Goal: Transaction & Acquisition: Purchase product/service

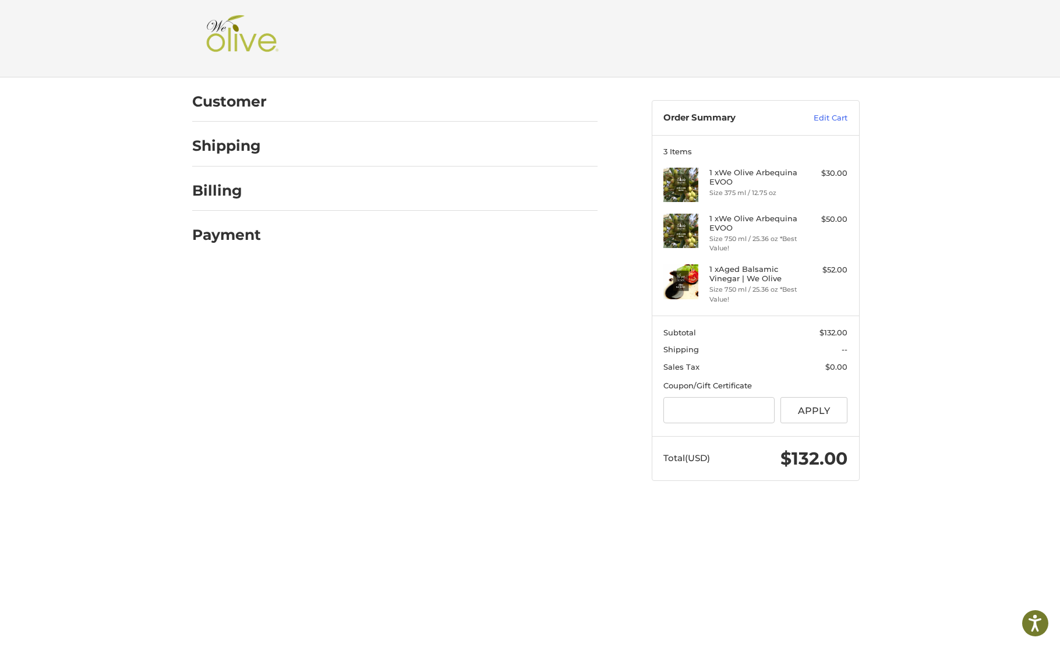
scroll to position [30, 0]
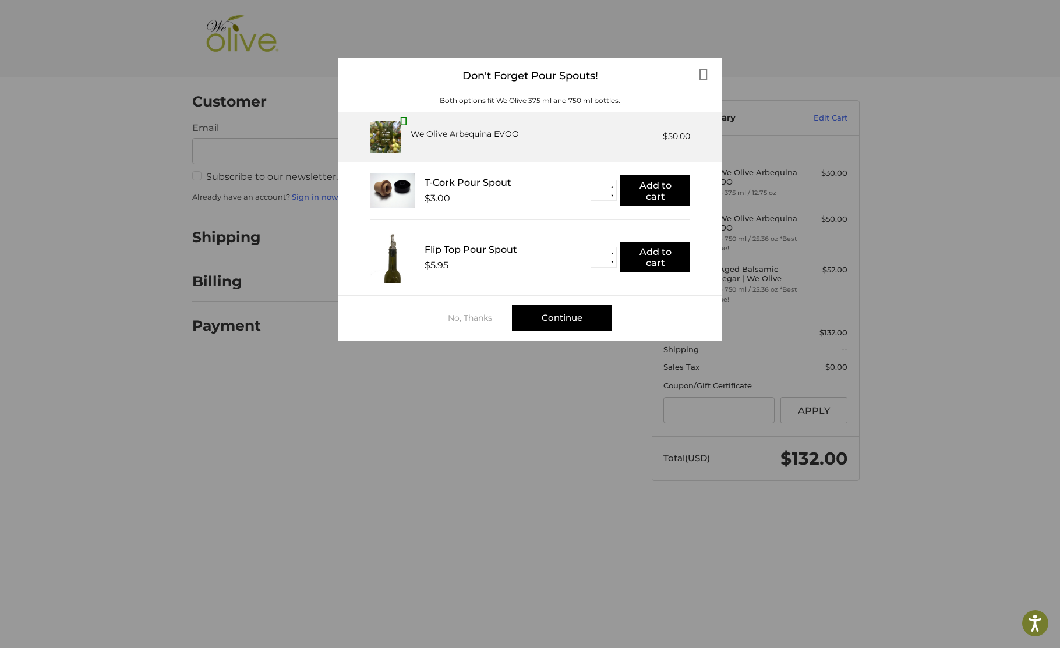
click at [552, 323] on div "Continue" at bounding box center [562, 318] width 100 height 26
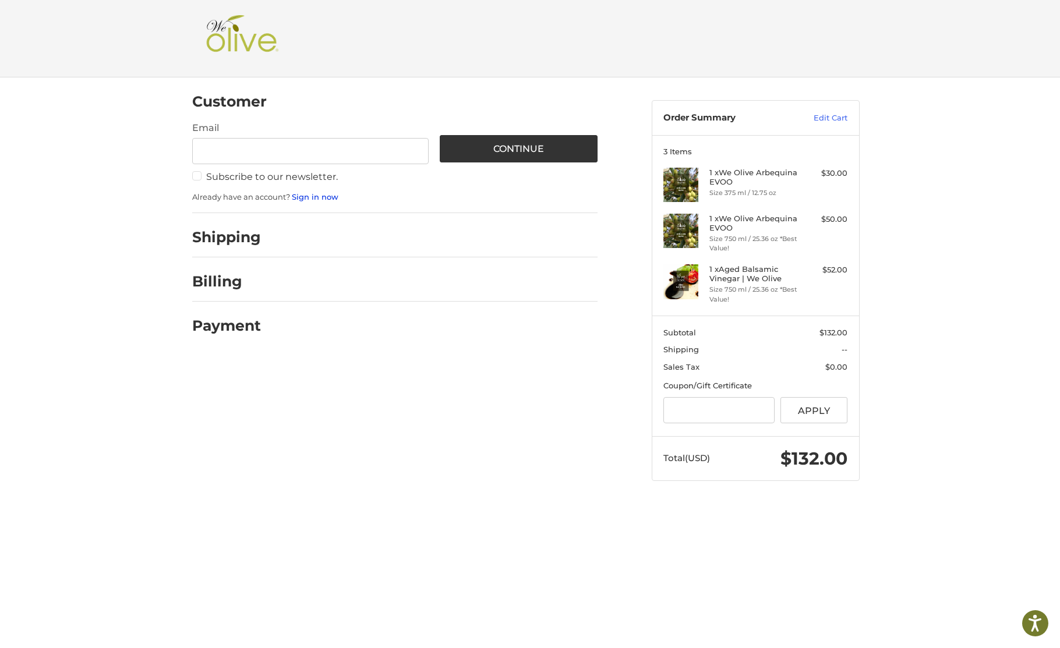
click at [308, 196] on link "Sign in now" at bounding box center [315, 196] width 47 height 9
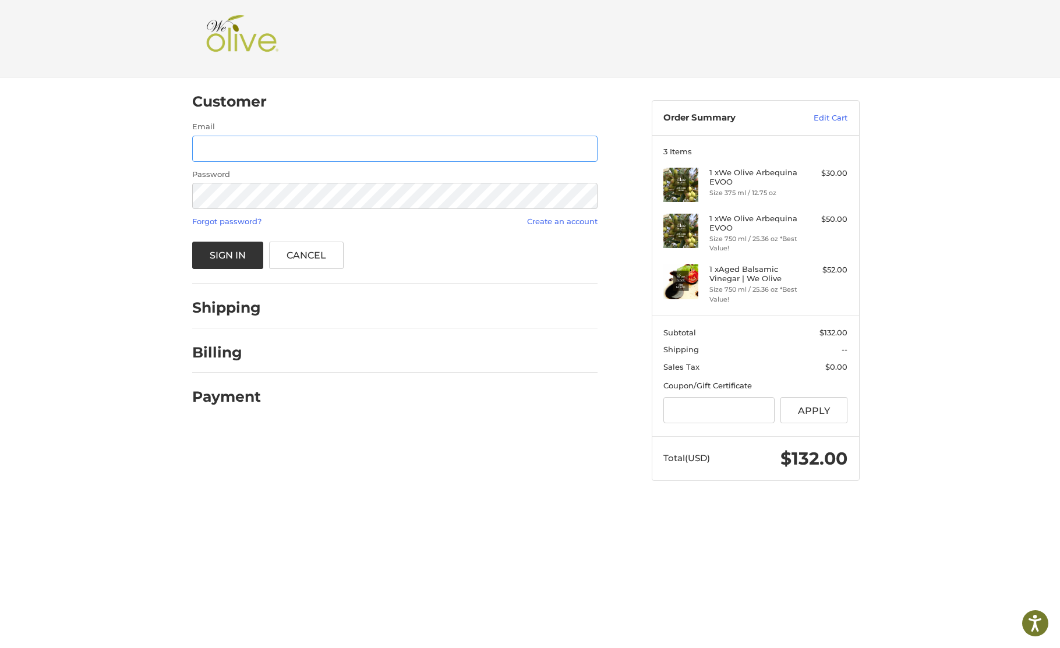
type input "**********"
click at [229, 254] on button "Sign In" at bounding box center [228, 255] width 72 height 27
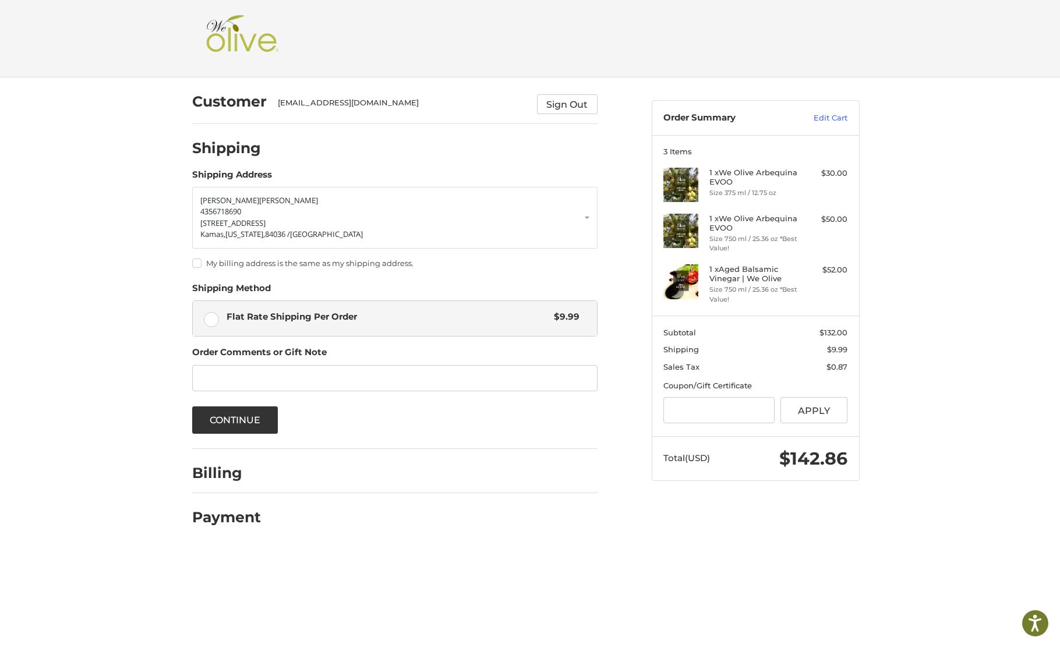
click at [195, 261] on label "My billing address is the same as my shipping address." at bounding box center [394, 263] width 405 height 9
click at [245, 421] on button "Continue" at bounding box center [235, 420] width 86 height 27
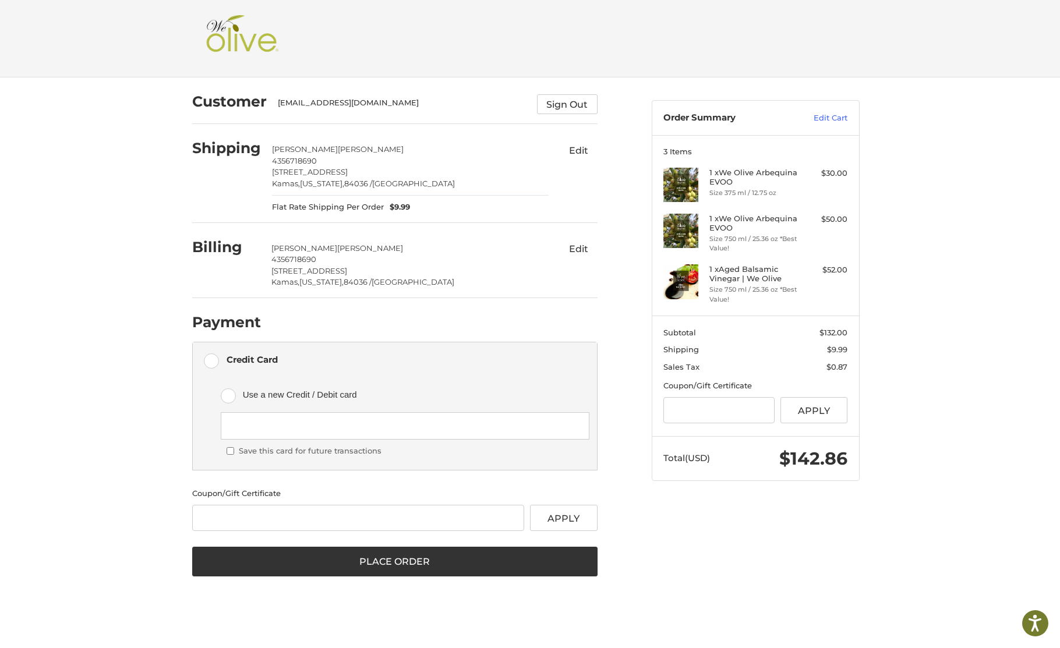
click at [697, 558] on div "Customer Please wait WSIMMONS38@GMAIL.COM Sign Out Shipping Wendy Simmons 43567…" at bounding box center [530, 339] width 699 height 525
click at [314, 525] on input "Gift Certificate or Coupon Code" at bounding box center [358, 518] width 333 height 26
paste input "**********"
type input "**********"
click at [567, 523] on button "Apply" at bounding box center [564, 518] width 68 height 26
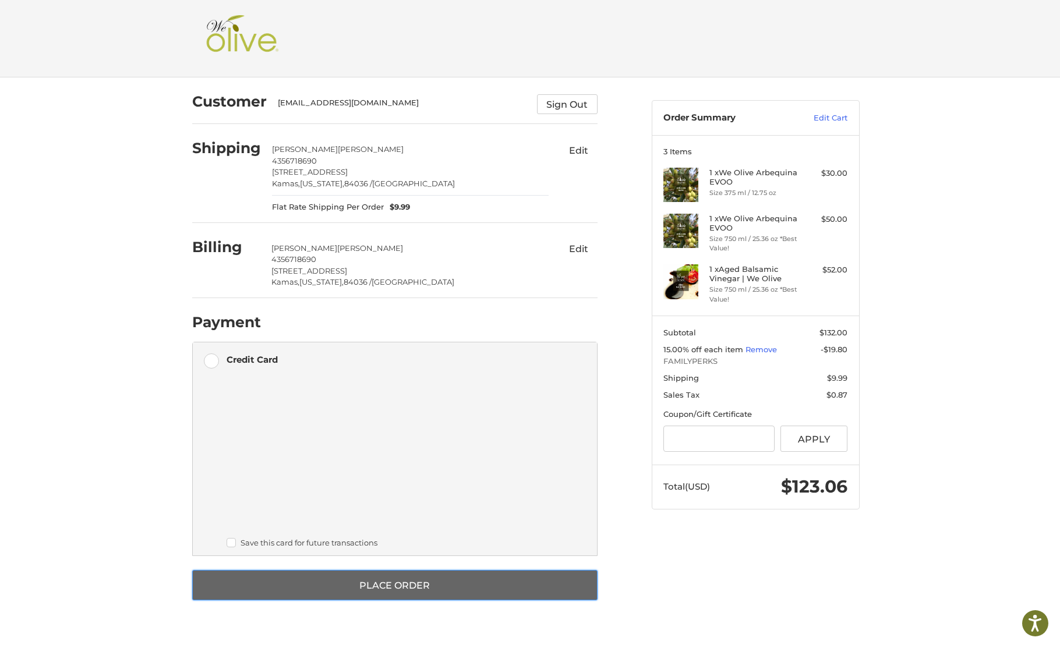
click at [391, 584] on button "Place Order" at bounding box center [394, 585] width 405 height 30
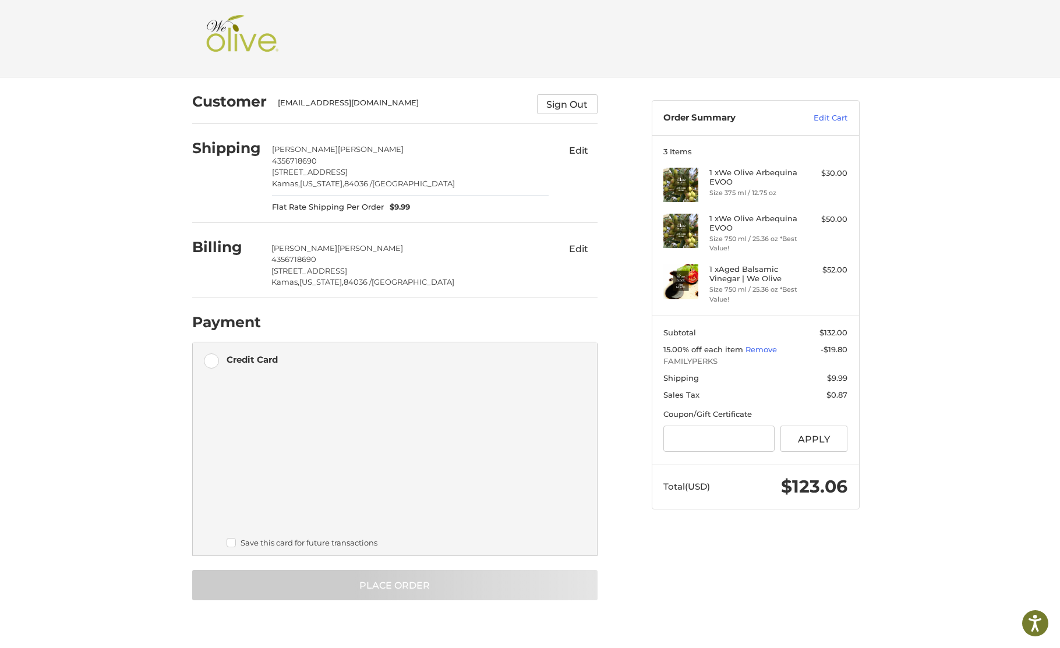
click at [627, 599] on ol "Customer Please wait WSIMMONS38@GMAIL.COM Sign Out Shipping Wendy Simmons 43567…" at bounding box center [417, 338] width 451 height 523
click at [894, 142] on div "Customer Please wait WSIMMONS38@GMAIL.COM Sign Out Shipping Wendy Simmons 43567…" at bounding box center [530, 351] width 1060 height 549
click at [385, 30] on h2 at bounding box center [530, 38] width 654 height 47
click at [631, 511] on ol "Customer Please wait WSIMMONS38@GMAIL.COM Sign Out Shipping Wendy Simmons 43567…" at bounding box center [417, 338] width 451 height 523
drag, startPoint x: 631, startPoint y: 511, endPoint x: 342, endPoint y: 356, distance: 327.8
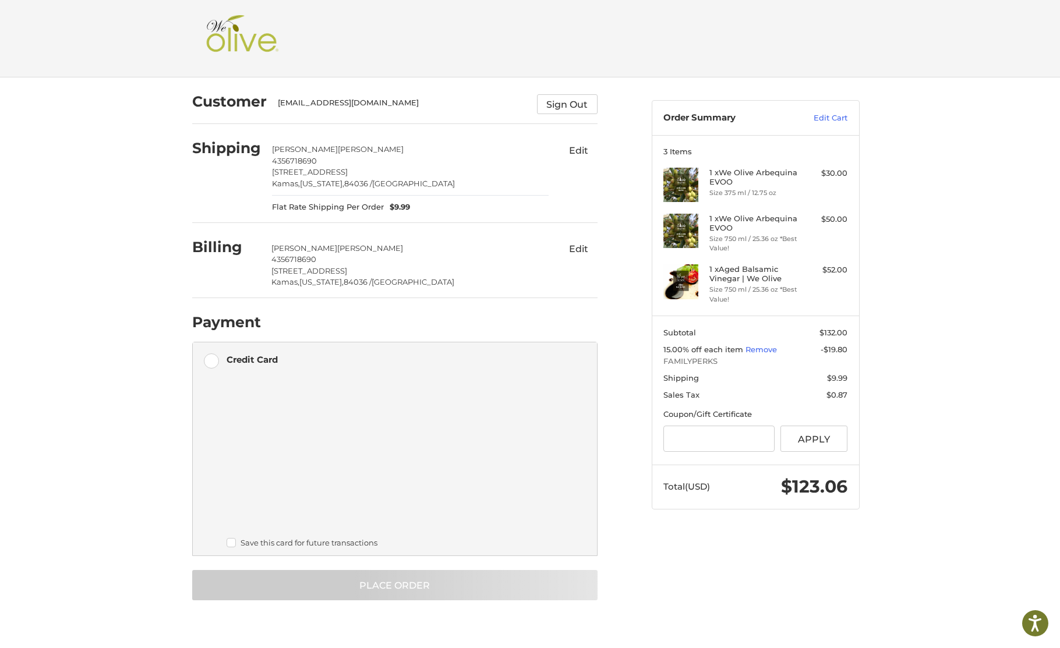
click at [342, 356] on ol "Customer Please wait WSIMMONS38@GMAIL.COM Sign Out Shipping Wendy Simmons 43567…" at bounding box center [417, 338] width 451 height 523
click at [62, 288] on div "Customer Please wait WSIMMONS38@GMAIL.COM Sign Out Shipping Wendy Simmons 43567…" at bounding box center [530, 351] width 1060 height 549
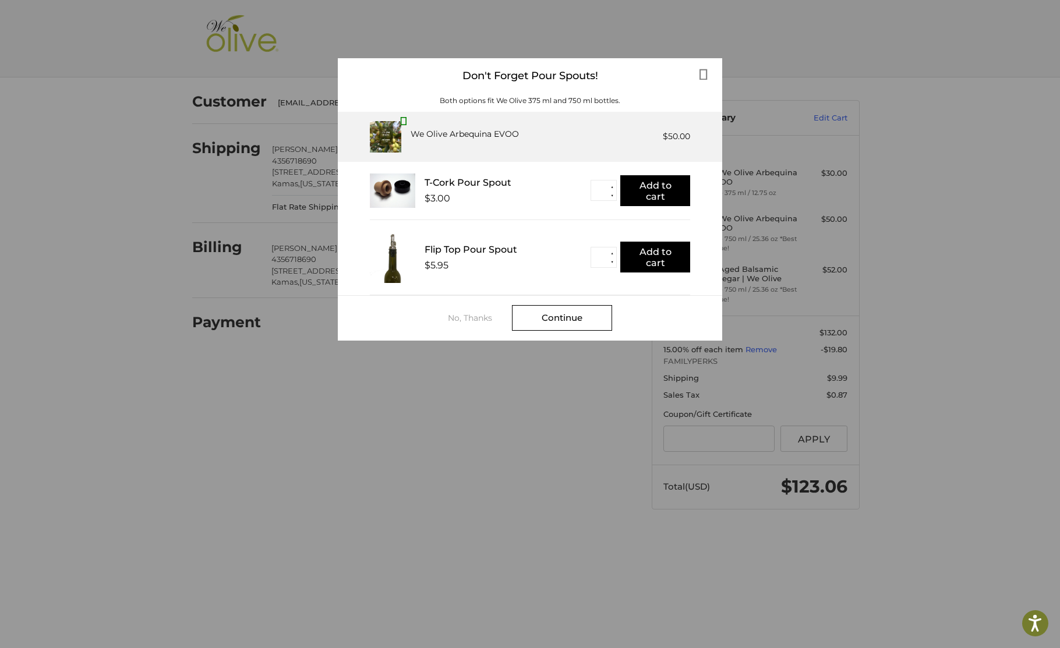
scroll to position [1, 0]
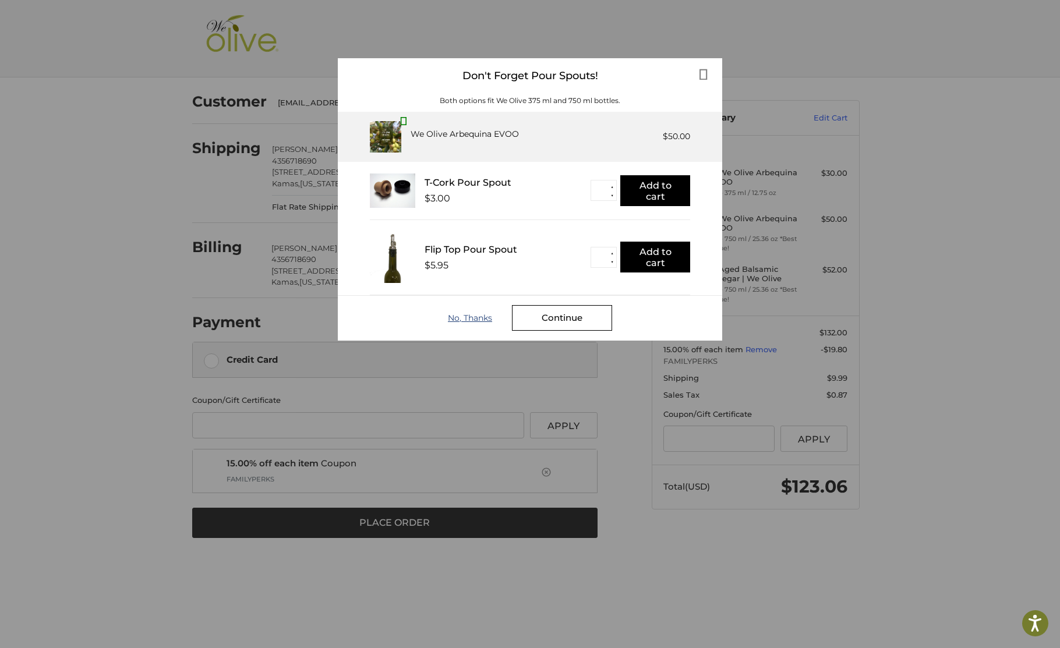
click at [450, 317] on div "No, Thanks" at bounding box center [480, 317] width 64 height 9
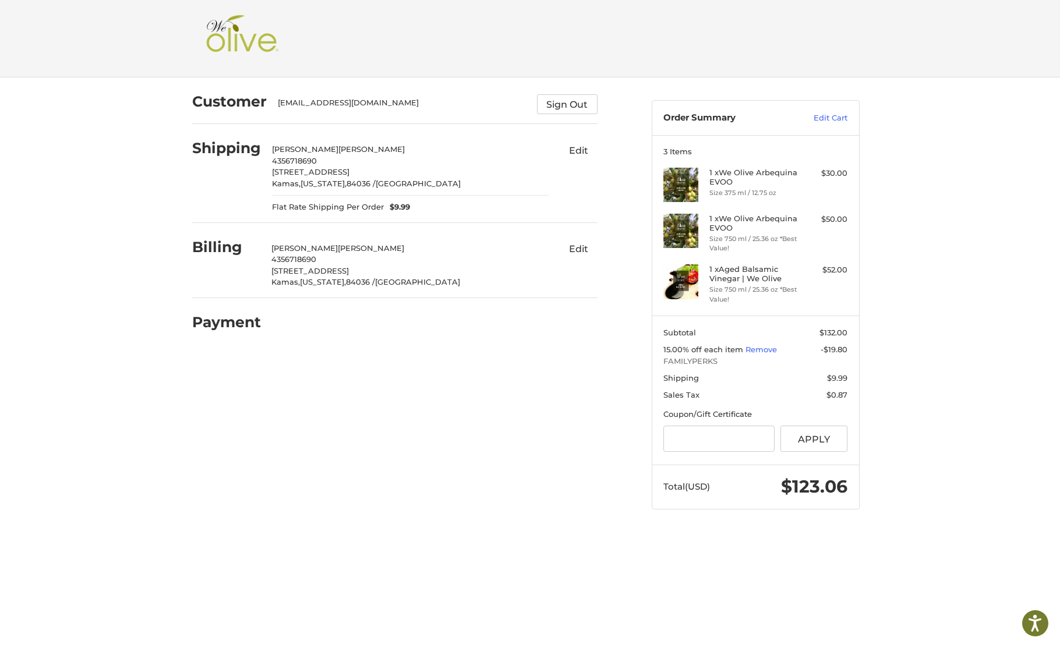
scroll to position [1, 0]
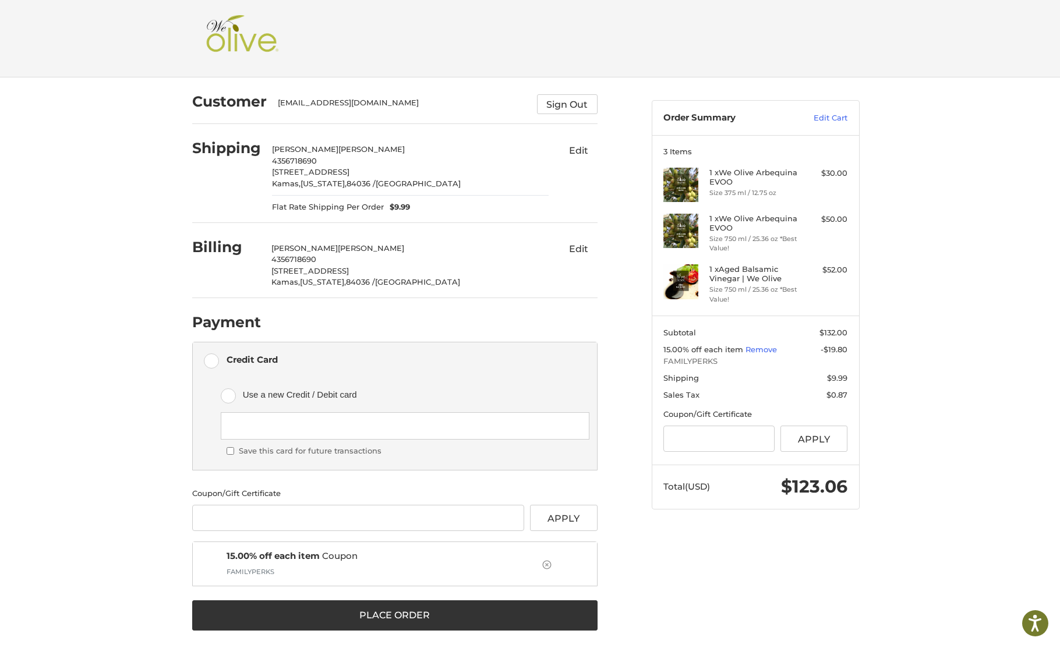
click at [306, 419] on div at bounding box center [405, 425] width 368 height 27
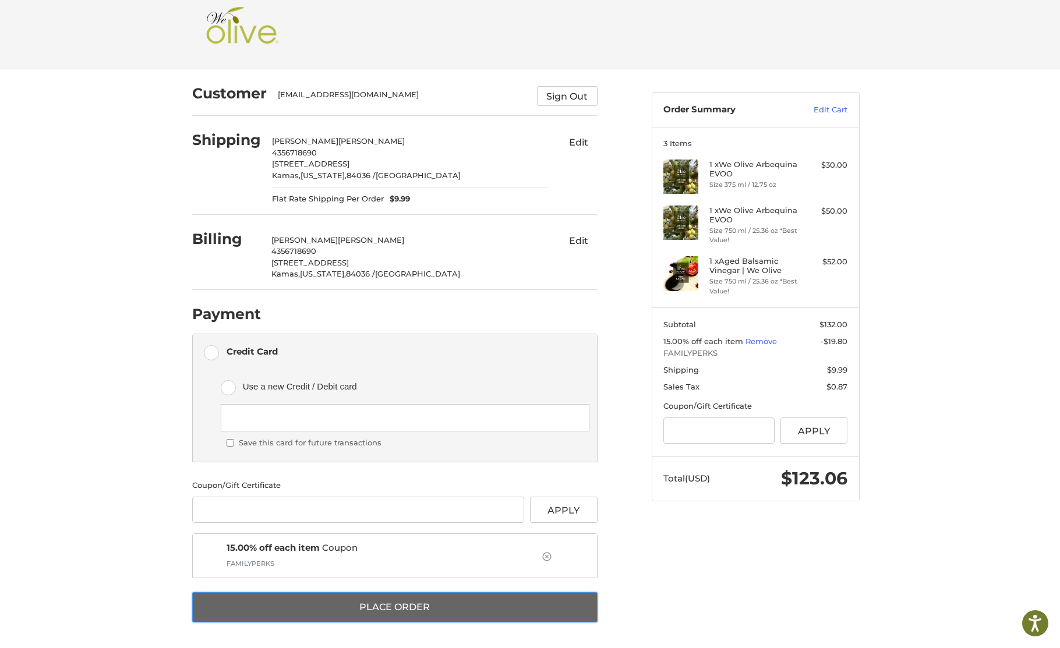
click at [370, 610] on button "Place Order" at bounding box center [394, 607] width 405 height 30
